Goal: Navigation & Orientation: Locate item on page

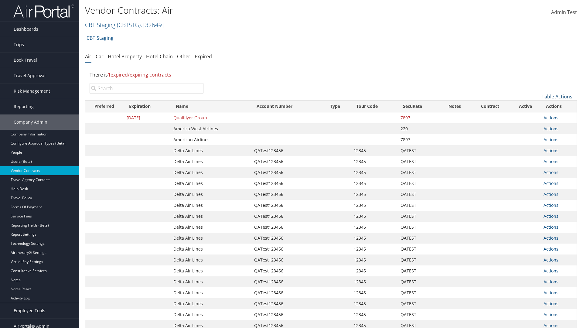
click at [557, 97] on link "Table Actions" at bounding box center [557, 96] width 31 height 7
click at [537, 137] on link "Page Length" at bounding box center [537, 137] width 80 height 10
click at [537, 127] on link "50" at bounding box center [537, 127] width 80 height 10
click at [557, 97] on link "Table Actions" at bounding box center [557, 96] width 31 height 7
click at [537, 137] on link "Page Length" at bounding box center [537, 137] width 80 height 10
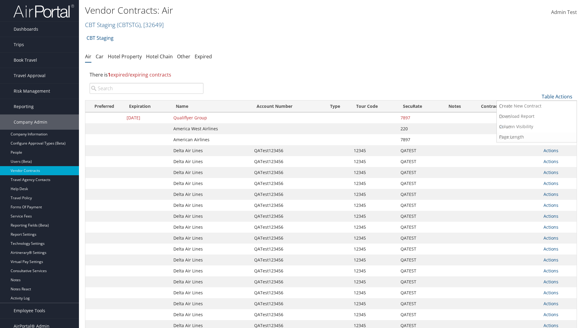
click at [537, 138] on link "100" at bounding box center [537, 137] width 80 height 10
click at [557, 97] on link "Table Actions" at bounding box center [557, 96] width 31 height 7
click at [537, 137] on link "Page Length" at bounding box center [537, 137] width 80 height 10
click at [537, 107] on link "10" at bounding box center [537, 106] width 80 height 10
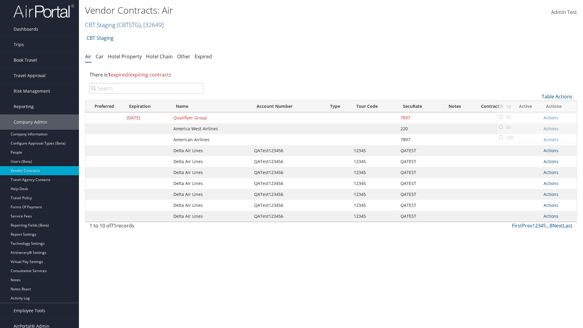
click at [557, 97] on link "Table Actions" at bounding box center [557, 96] width 31 height 7
click at [537, 137] on link "Page Length" at bounding box center [537, 137] width 80 height 10
click at [537, 117] on link "25" at bounding box center [537, 117] width 80 height 10
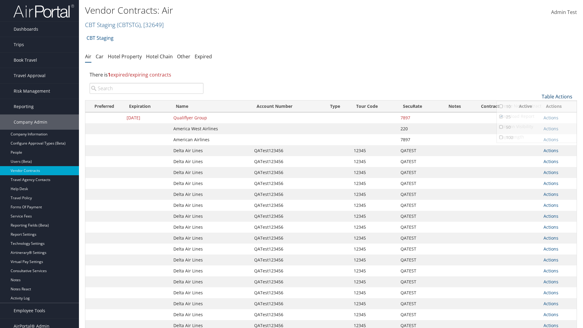
click at [557, 93] on link "Table Actions" at bounding box center [557, 96] width 31 height 7
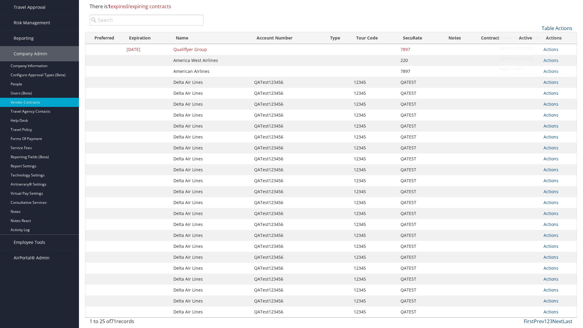
click at [537, 58] on link "Column Visibility" at bounding box center [537, 58] width 80 height 10
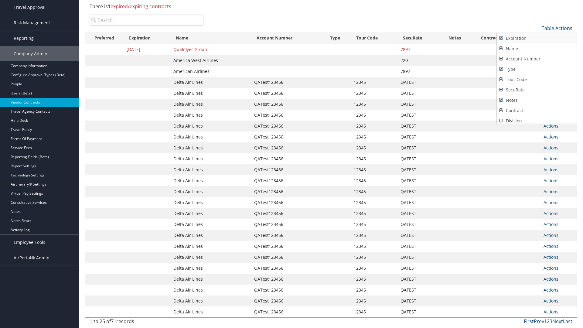
click at [537, 38] on link "Expiration" at bounding box center [537, 38] width 80 height 10
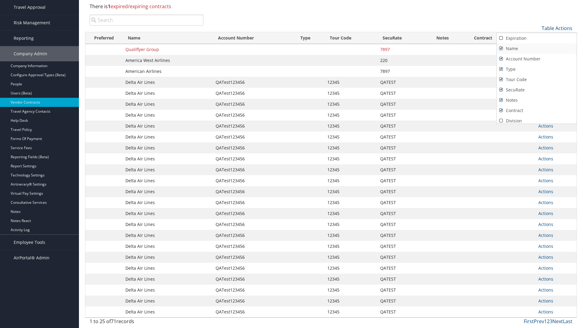
click at [537, 49] on link "Name" at bounding box center [537, 48] width 80 height 10
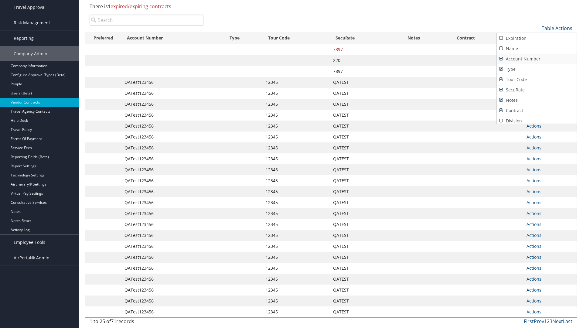
click at [537, 59] on link "Account Number" at bounding box center [537, 59] width 80 height 10
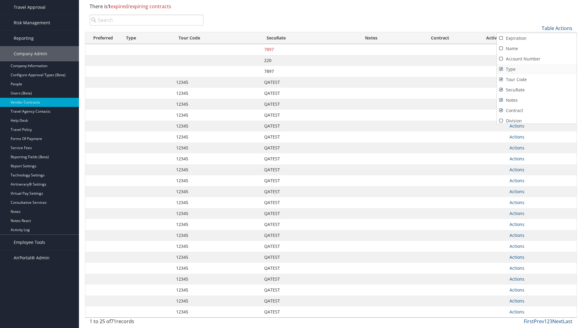
click at [537, 69] on link "Type" at bounding box center [537, 69] width 80 height 10
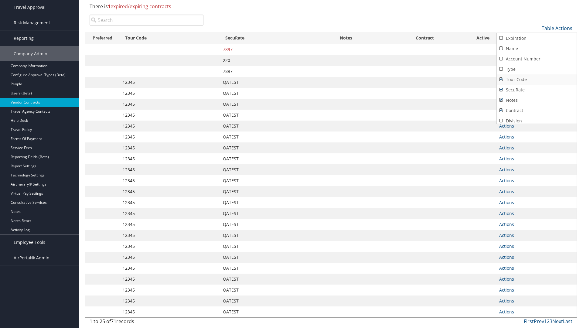
click at [537, 80] on link "Tour Code" at bounding box center [537, 79] width 80 height 10
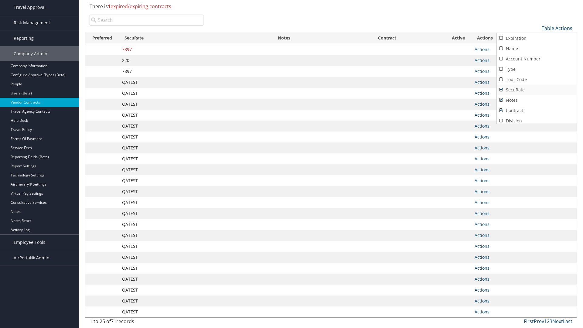
click at [537, 90] on link "SecuRate" at bounding box center [537, 90] width 80 height 10
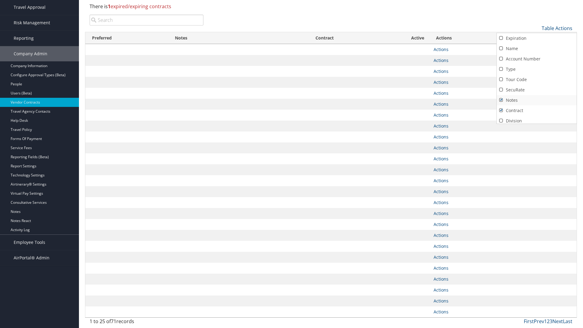
click at [537, 100] on link "Notes" at bounding box center [537, 100] width 80 height 10
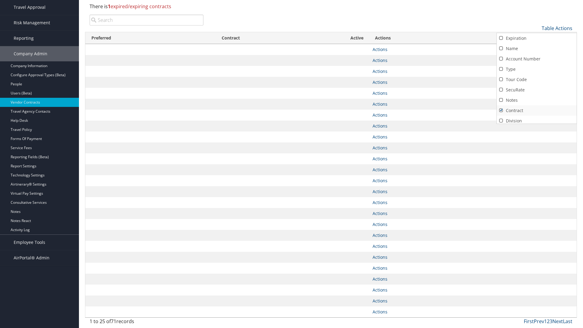
click at [537, 111] on link "Contract" at bounding box center [537, 110] width 80 height 10
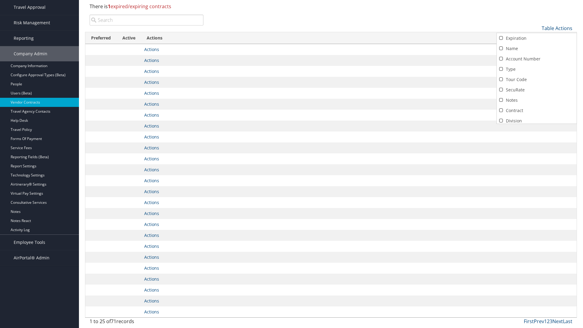
click at [537, 126] on link "Active" at bounding box center [537, 131] width 80 height 10
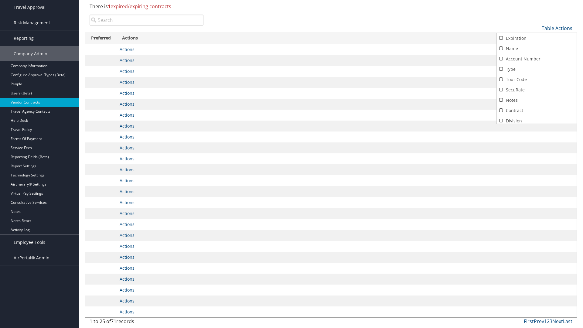
scroll to position [53, 0]
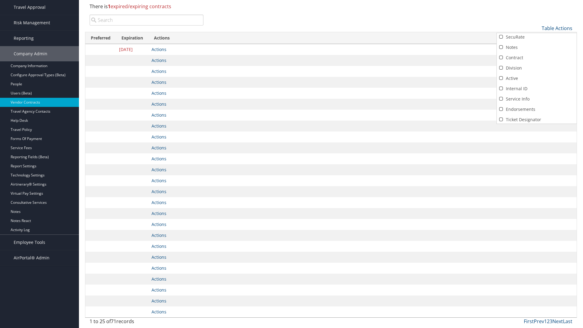
scroll to position [0, 0]
click at [537, 49] on link "Name" at bounding box center [537, 48] width 80 height 10
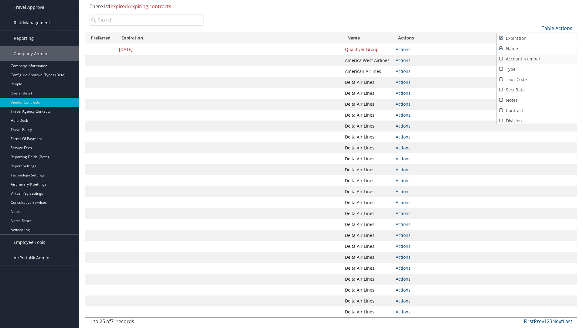
click at [537, 59] on link "Account Number" at bounding box center [537, 59] width 80 height 10
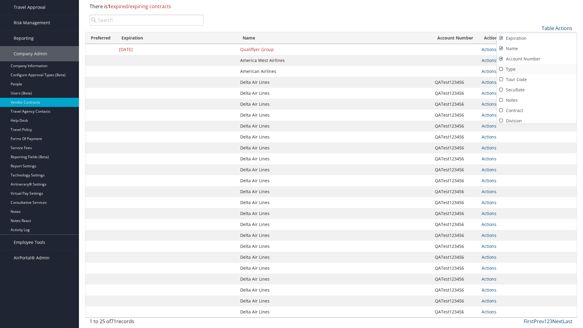
click at [537, 69] on link "Type" at bounding box center [537, 69] width 80 height 10
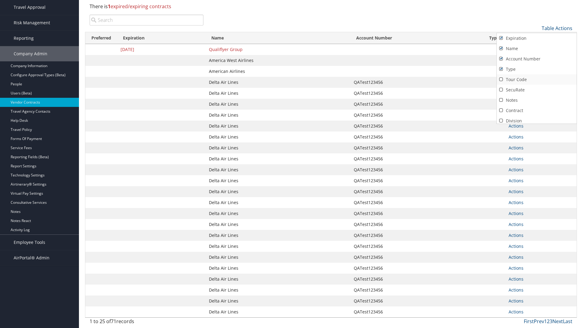
click at [537, 80] on link "Tour Code" at bounding box center [537, 79] width 80 height 10
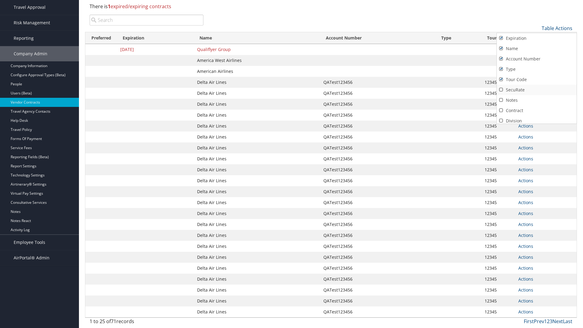
click at [537, 90] on link "SecuRate" at bounding box center [537, 90] width 80 height 10
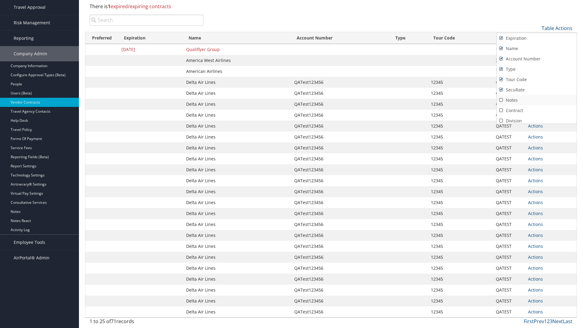
click at [537, 100] on link "Notes" at bounding box center [537, 100] width 80 height 10
